Goal: Find specific page/section: Find specific page/section

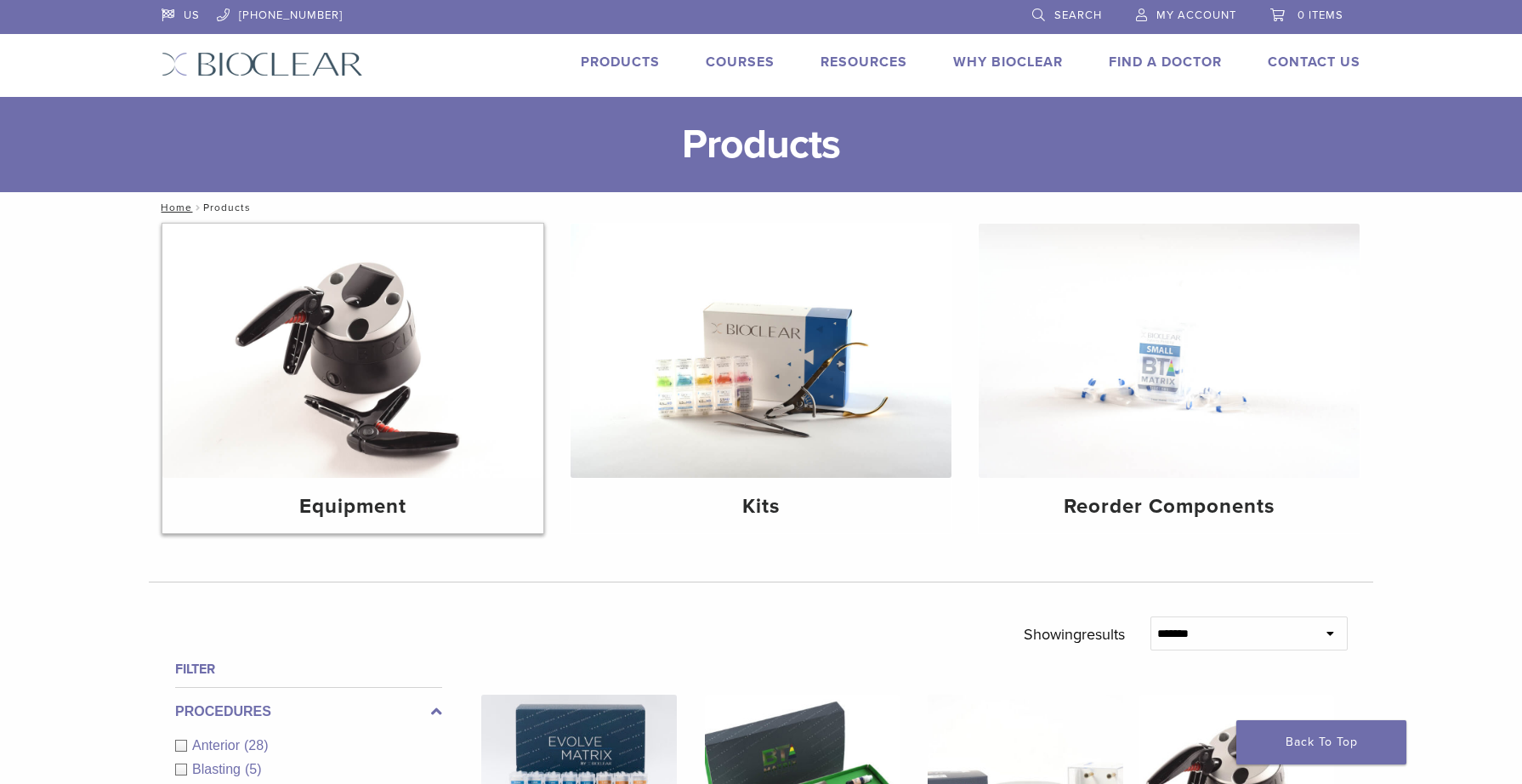
click at [361, 456] on img at bounding box center [353, 350] width 381 height 254
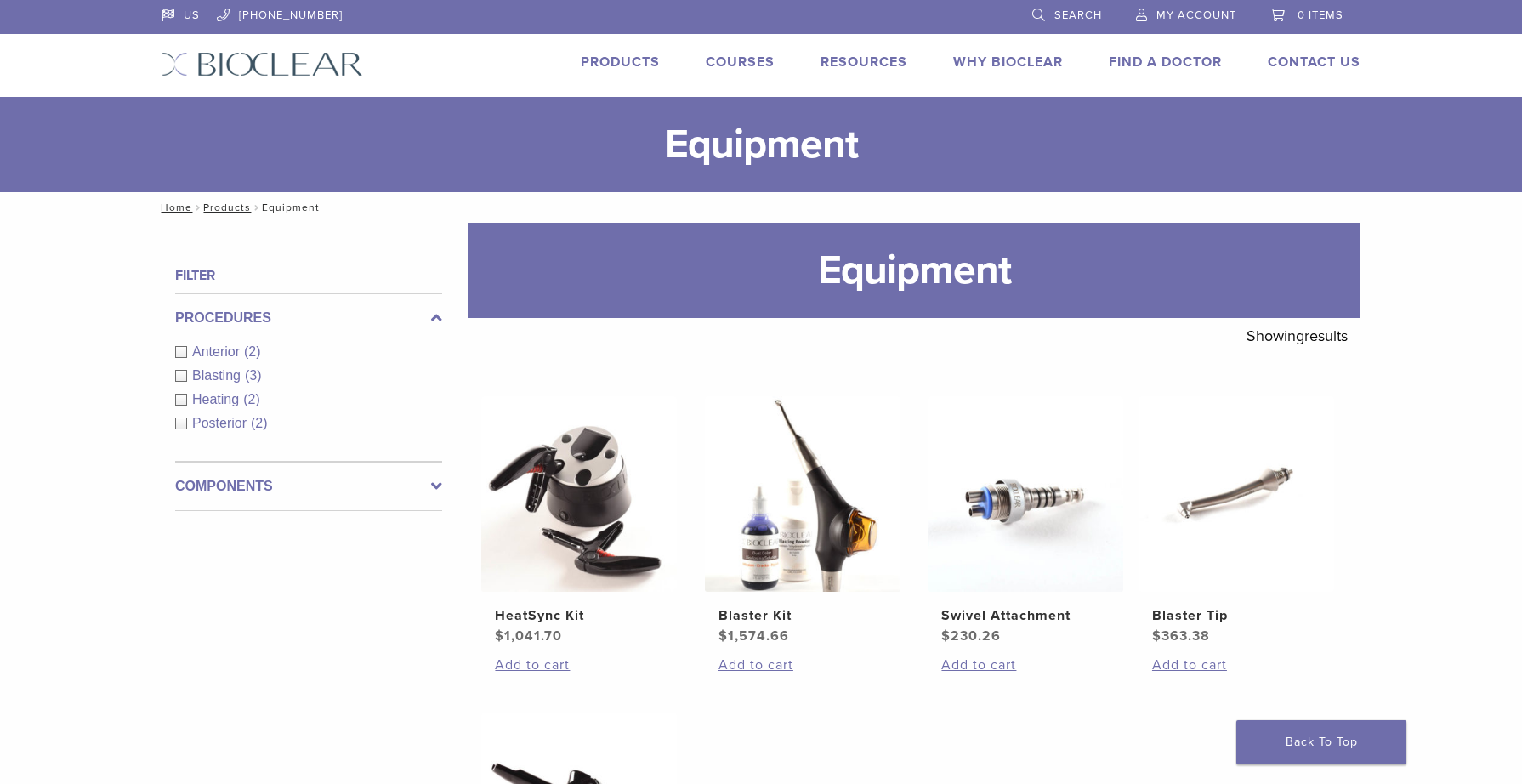
click at [614, 68] on link "Products" at bounding box center [620, 62] width 79 height 17
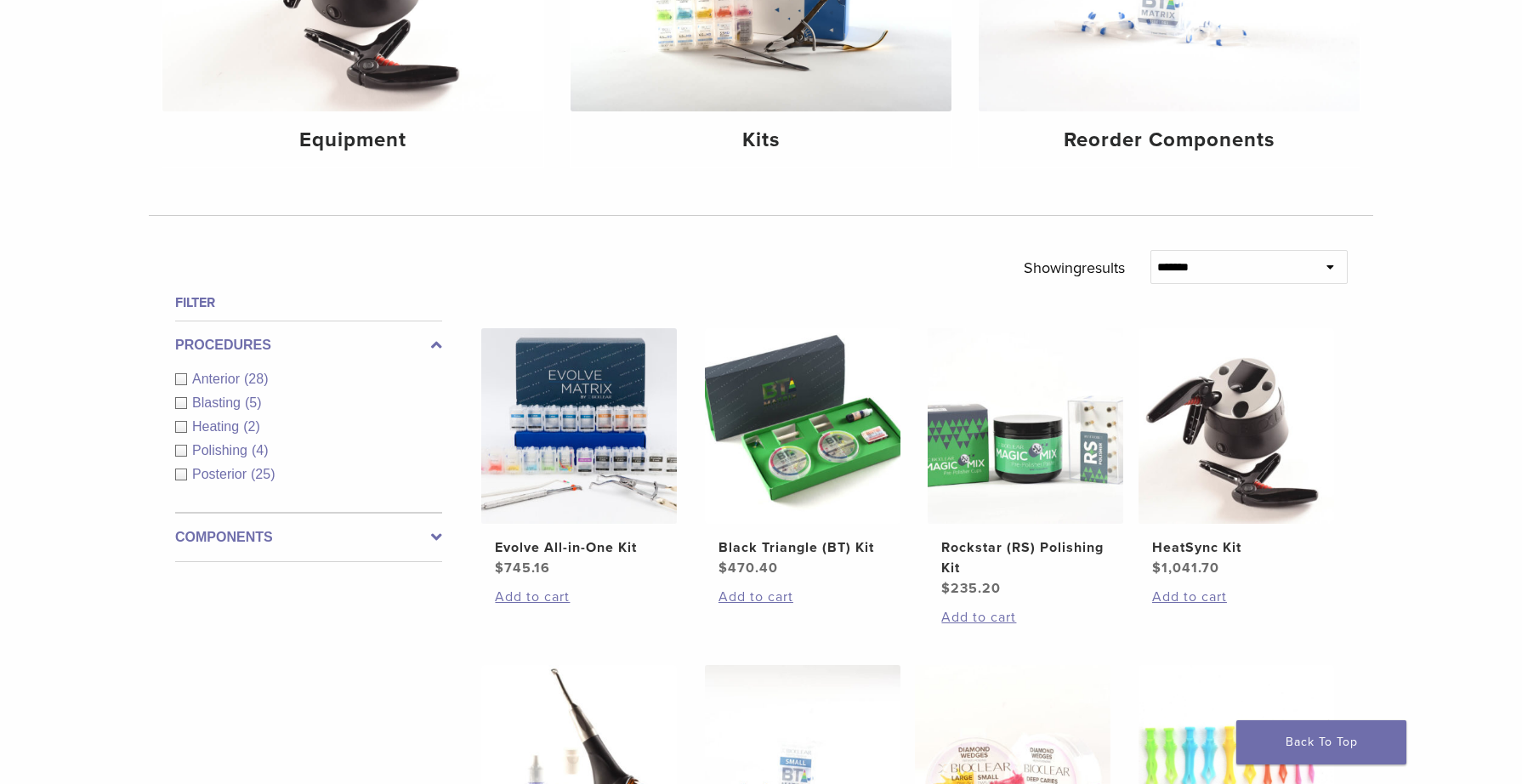
scroll to position [377, 0]
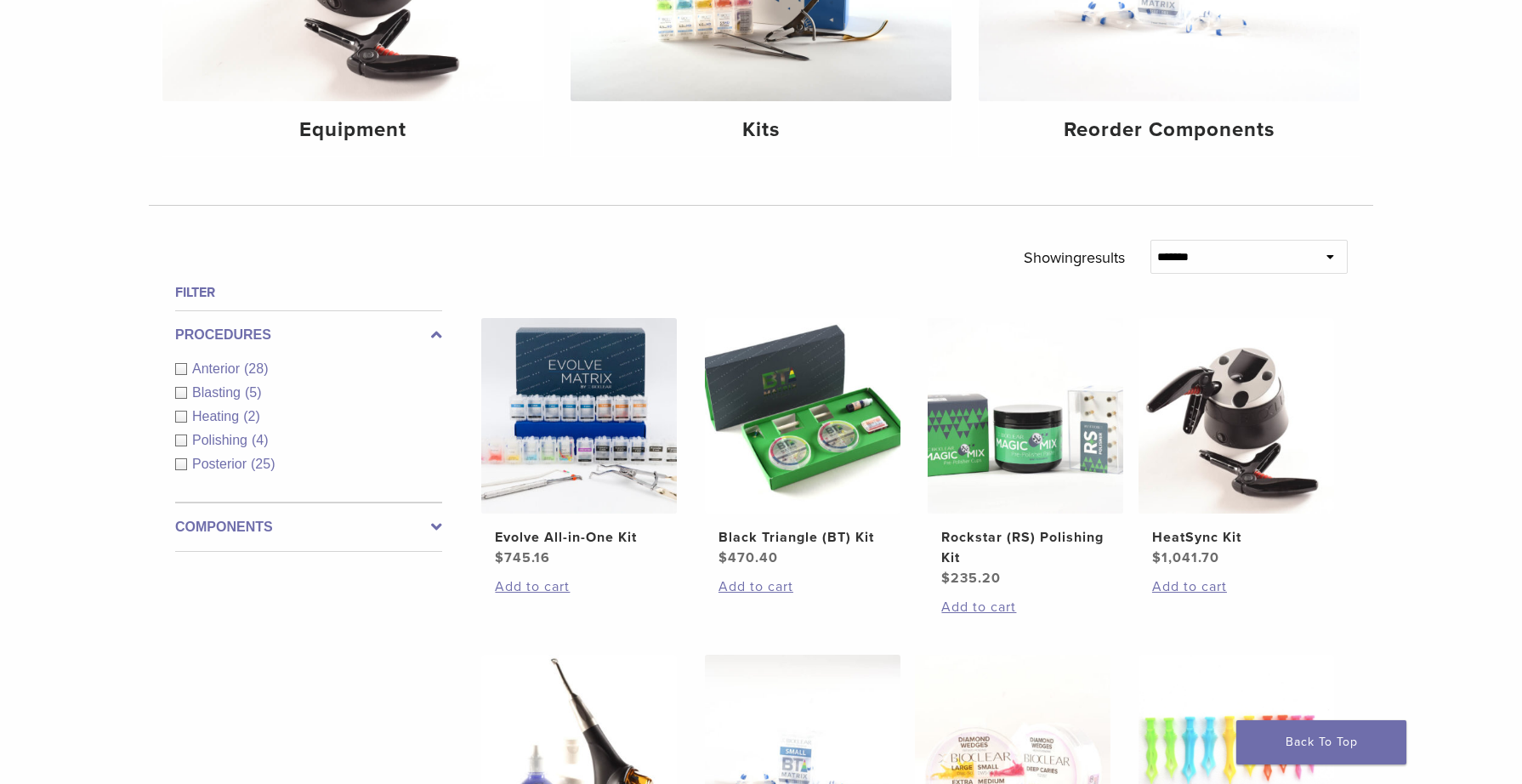
click at [184, 415] on div "Heating (2)" at bounding box center [309, 416] width 267 height 20
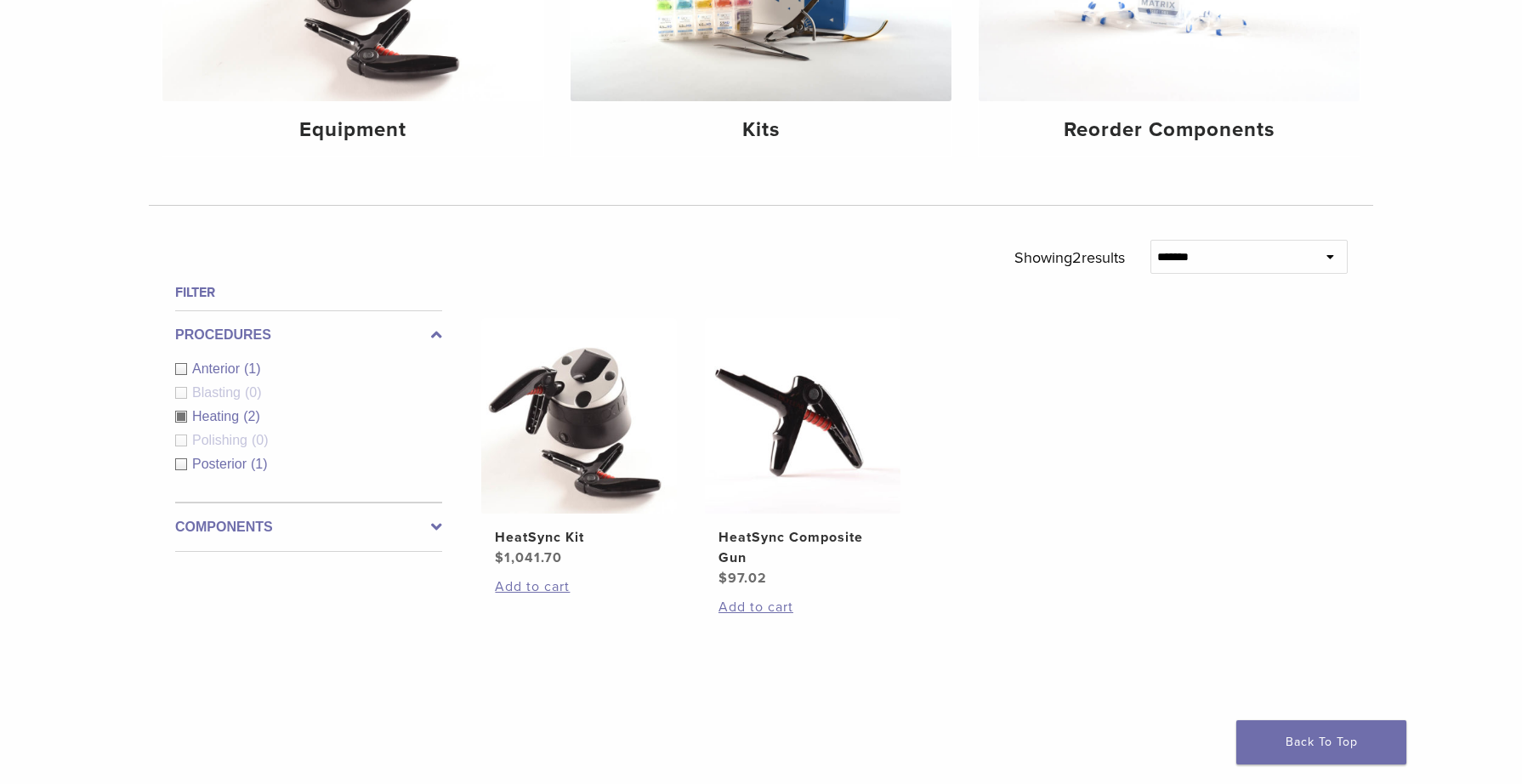
click at [182, 417] on div "Heating (2)" at bounding box center [309, 416] width 267 height 20
click at [194, 524] on label "Components" at bounding box center [309, 527] width 267 height 20
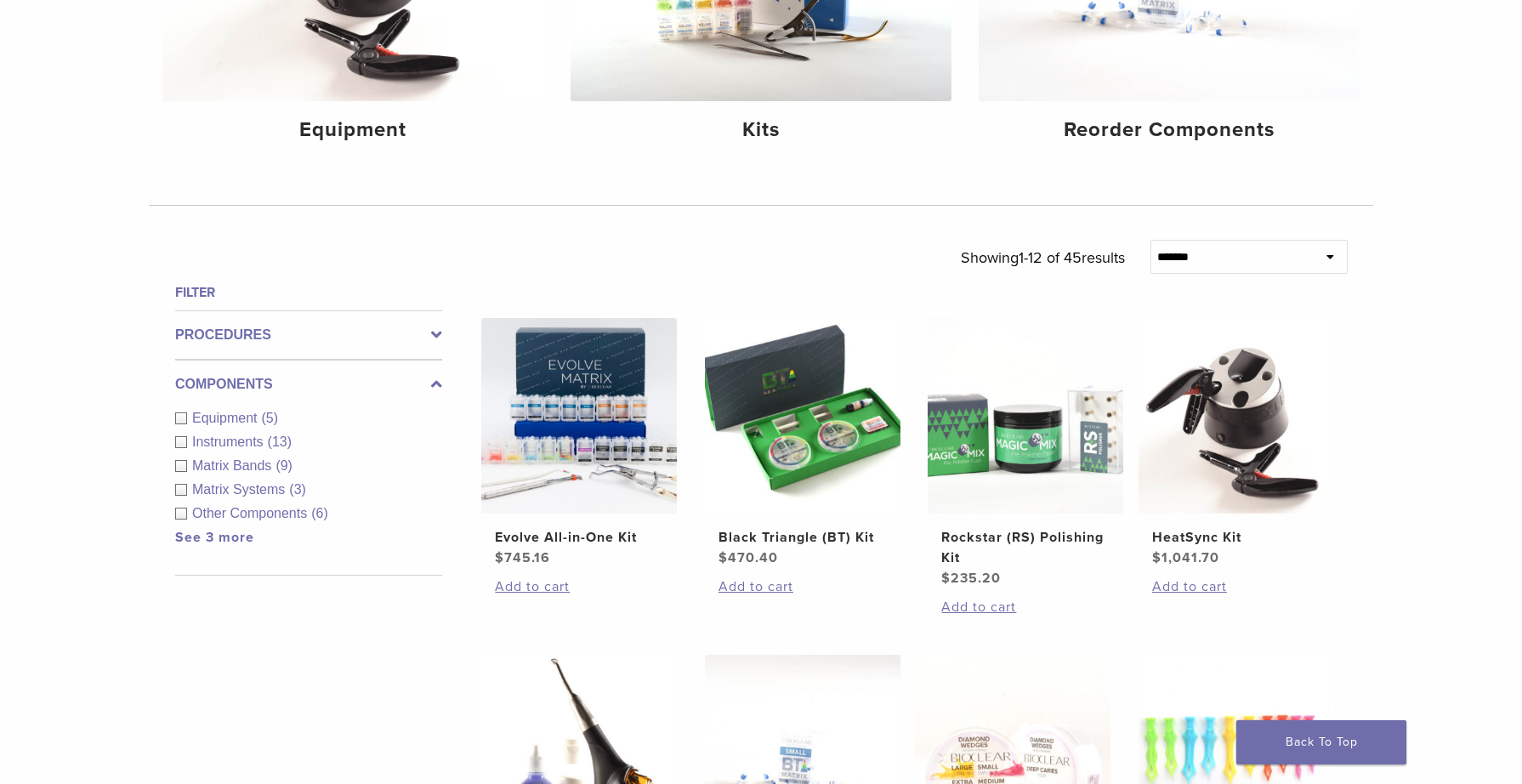
click at [177, 417] on div "Equipment (5)" at bounding box center [309, 418] width 267 height 20
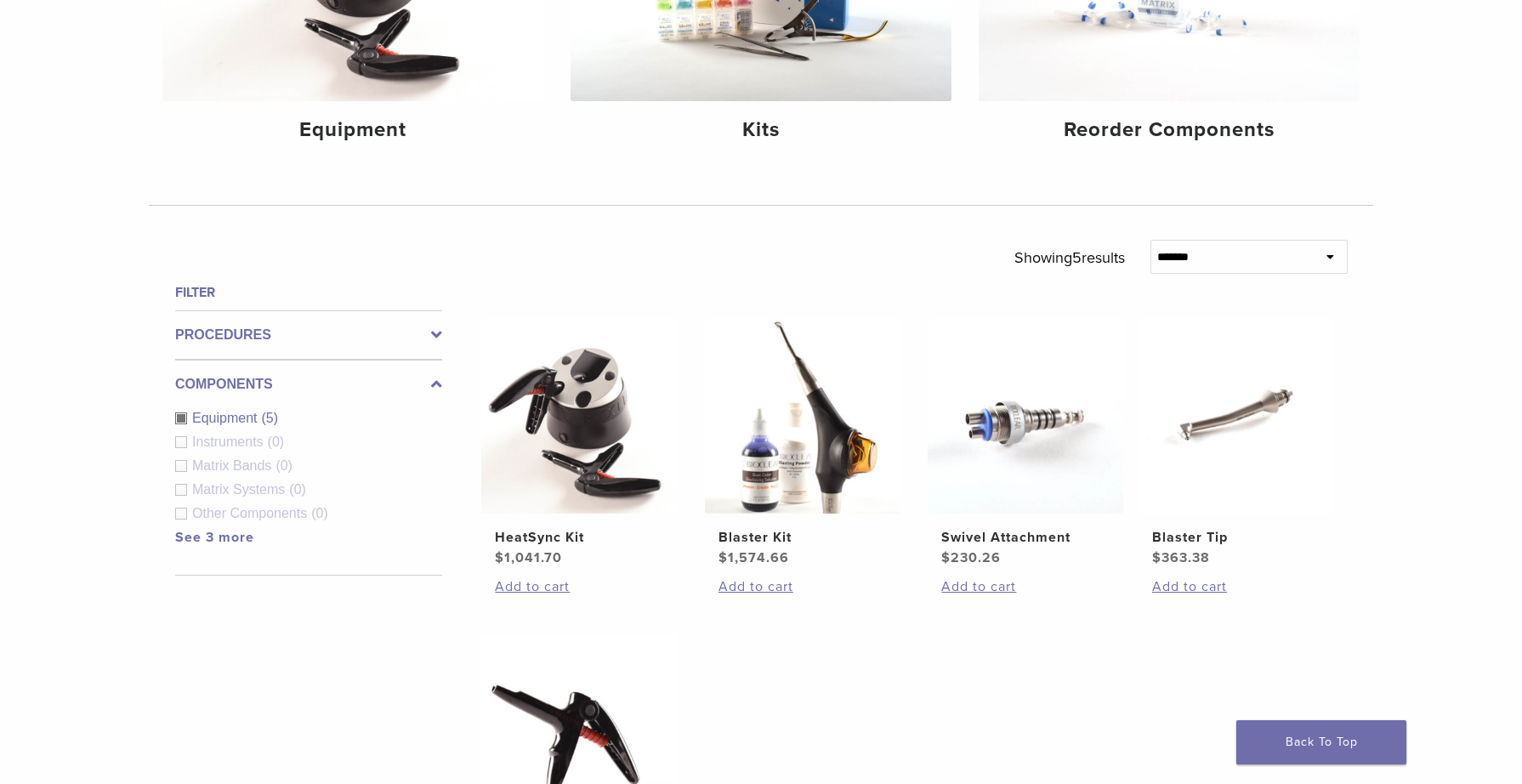
click at [182, 442] on div "Instruments (0)" at bounding box center [309, 442] width 267 height 20
click at [180, 413] on div "Equipment (5)" at bounding box center [309, 418] width 267 height 20
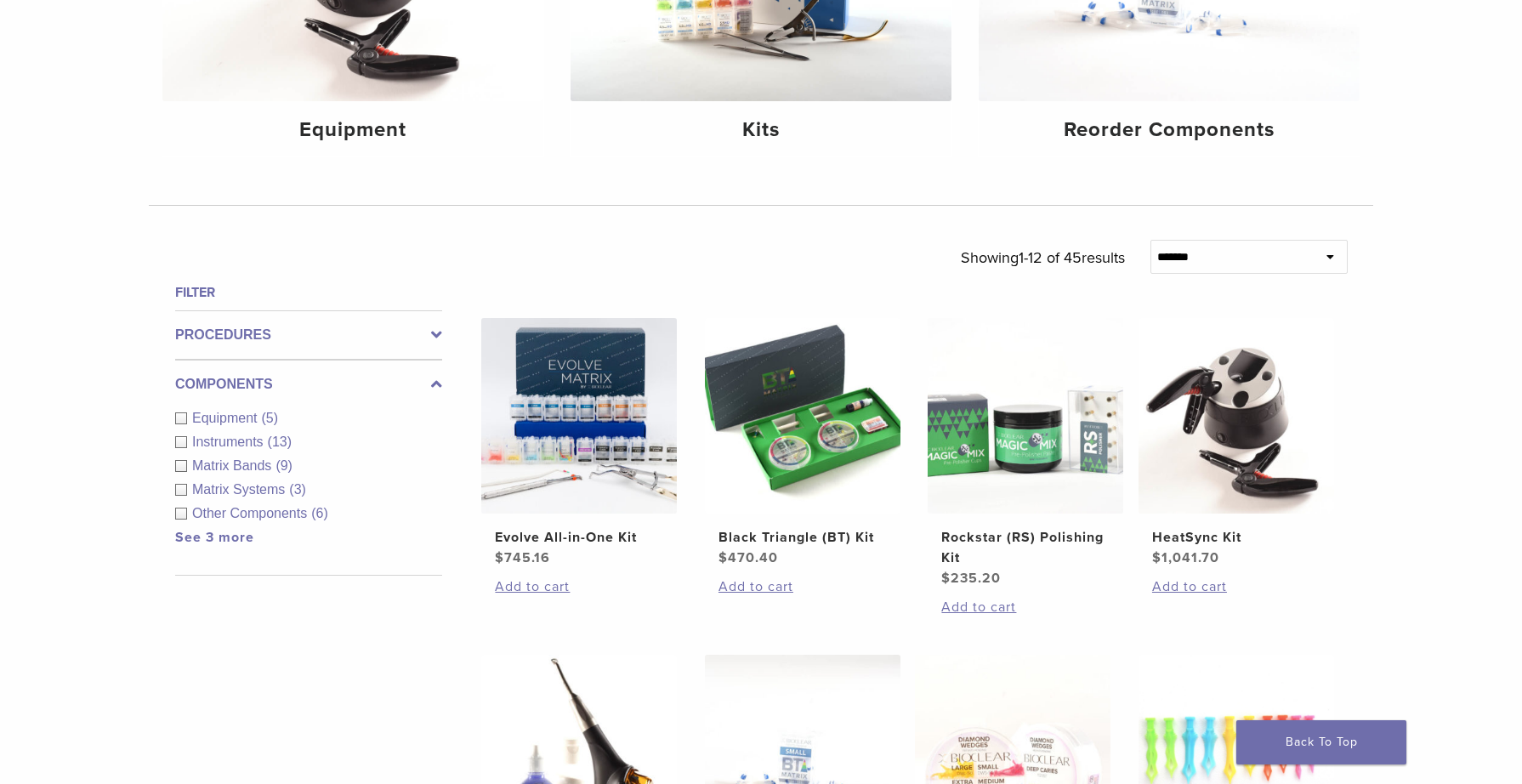
click at [182, 439] on div "Instruments (13)" at bounding box center [309, 442] width 267 height 20
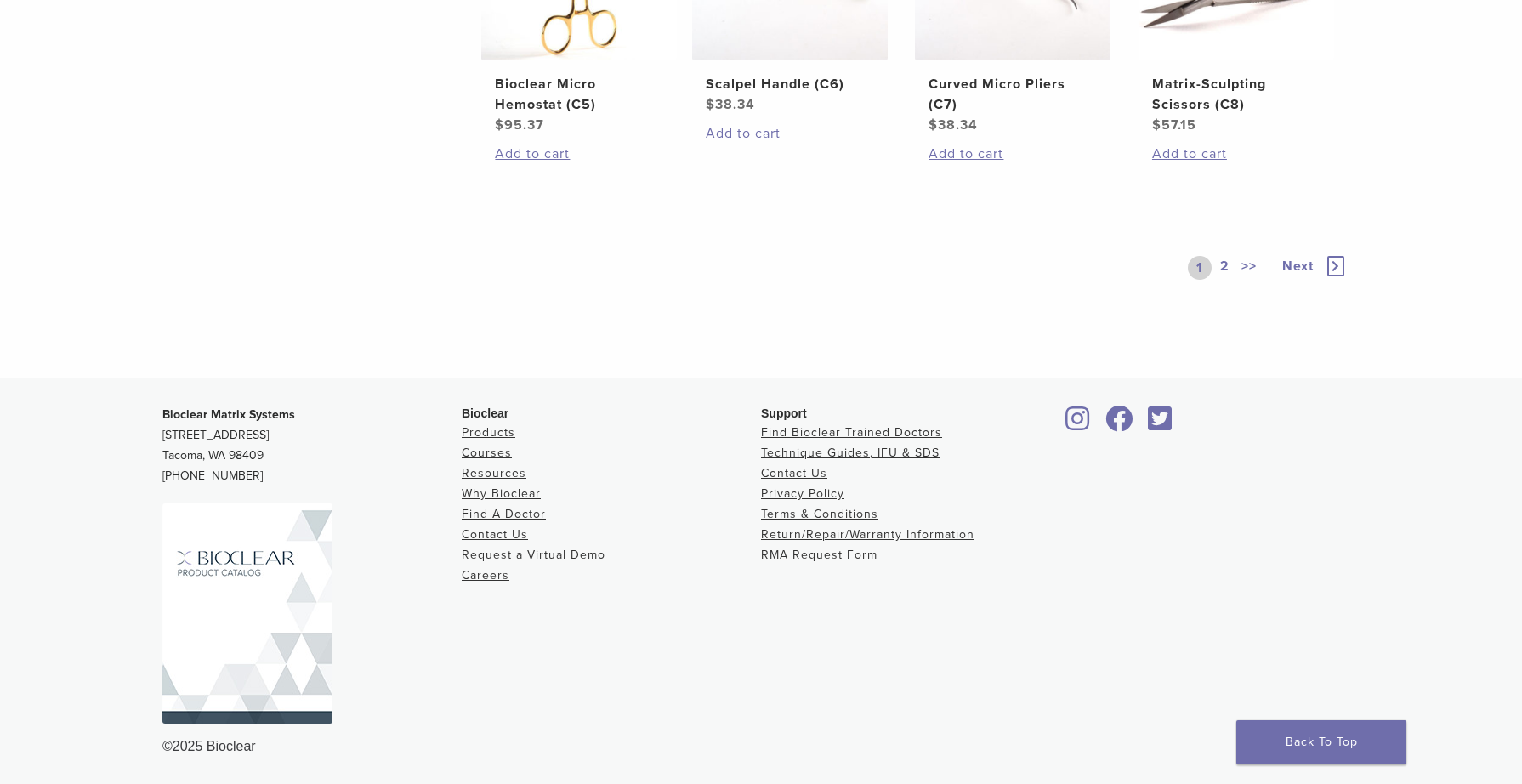
scroll to position [1438, 0]
click at [1234, 279] on div "1 2 >>" at bounding box center [1226, 268] width 77 height 24
click at [1223, 279] on link "2" at bounding box center [1225, 268] width 16 height 24
